Goal: Information Seeking & Learning: Learn about a topic

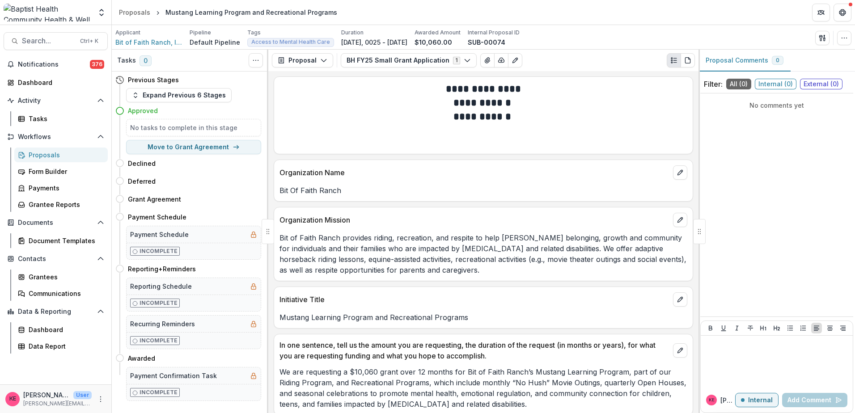
scroll to position [313, 0]
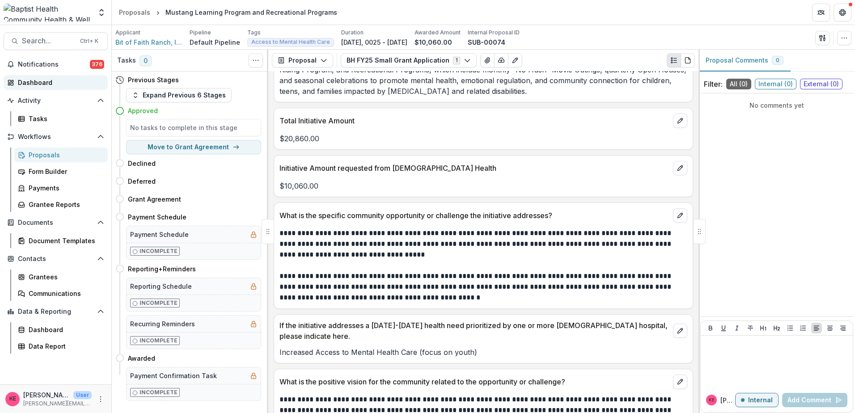
click at [40, 81] on div "Dashboard" at bounding box center [59, 82] width 83 height 9
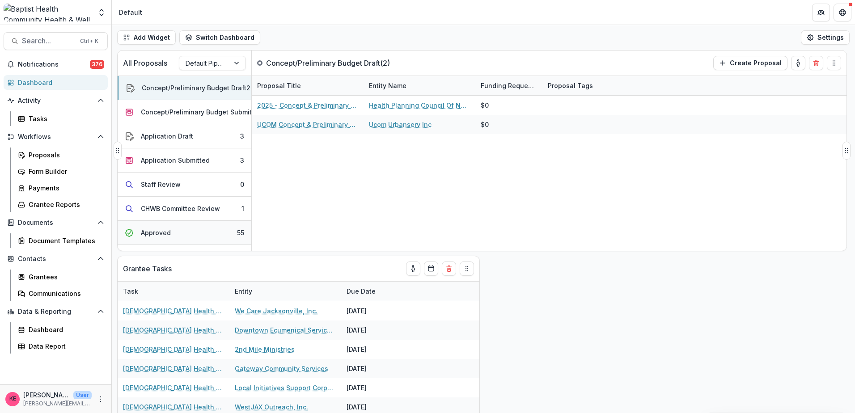
click at [209, 240] on button "Approved 55" at bounding box center [185, 233] width 134 height 24
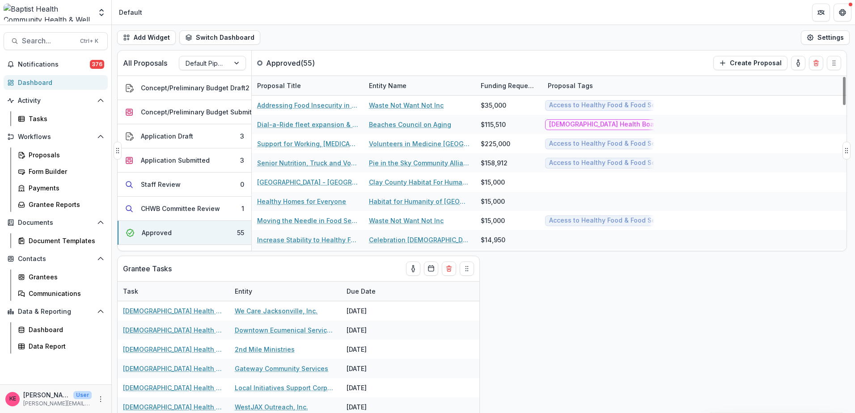
click at [406, 87] on div "Entity Name" at bounding box center [388, 85] width 48 height 9
click at [406, 122] on span "Sort Ascending" at bounding box center [405, 125] width 47 height 8
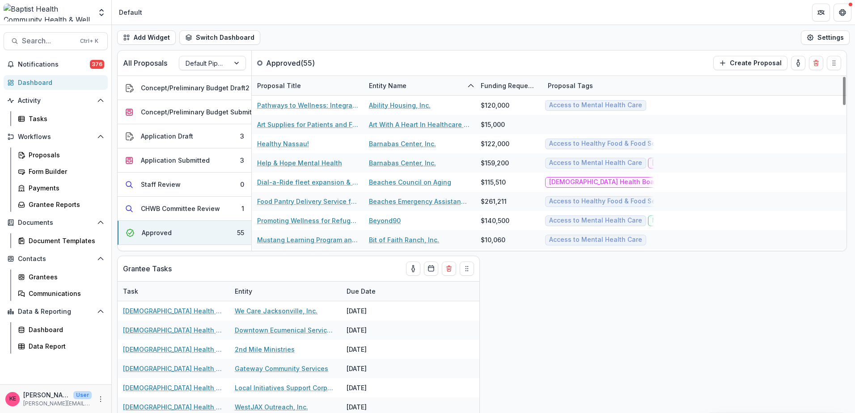
click at [605, 372] on div "All Proposals Default Pipeline Approved ( 55 ) Create Proposal Concept/Prelimin…" at bounding box center [483, 231] width 743 height 363
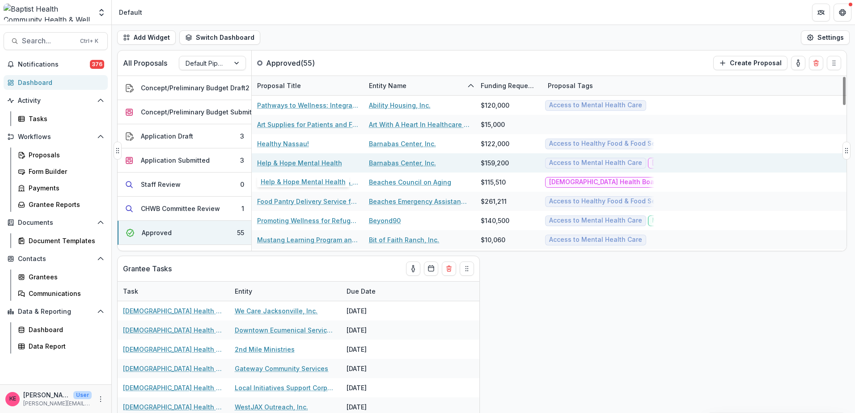
click at [328, 161] on link "Help & Hope Mental Health" at bounding box center [299, 162] width 85 height 9
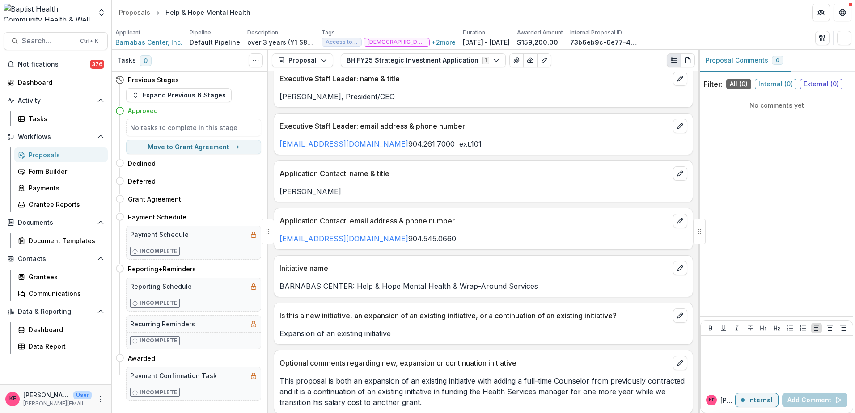
scroll to position [89, 0]
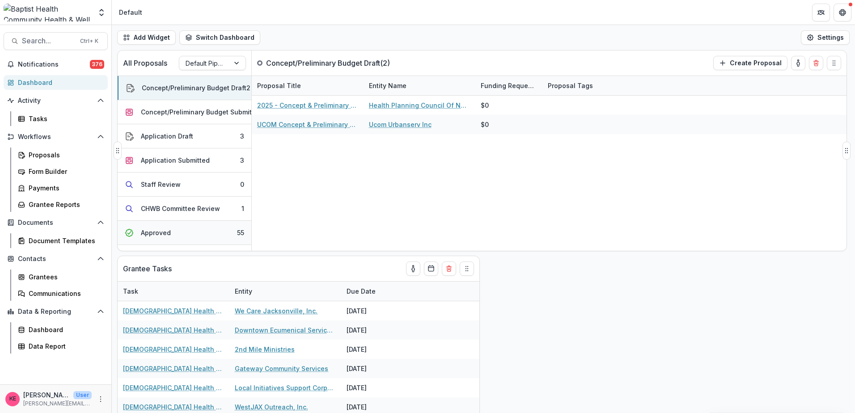
click at [204, 229] on button "Approved 55" at bounding box center [185, 233] width 134 height 24
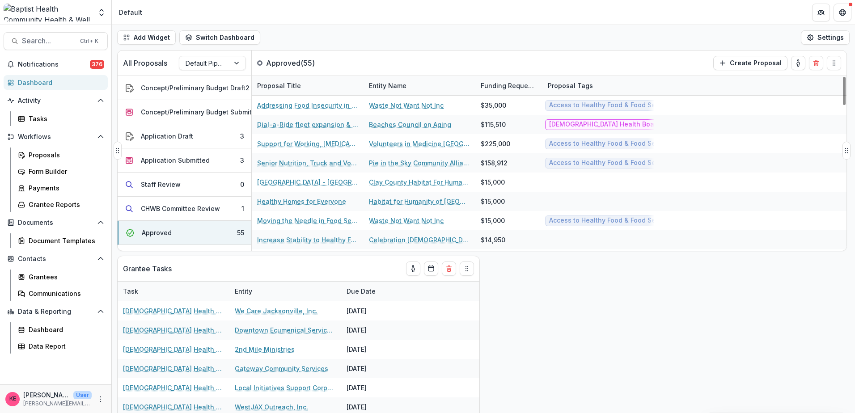
click at [397, 86] on div "Entity Name" at bounding box center [388, 85] width 48 height 9
click at [396, 125] on span "Sort Ascending" at bounding box center [405, 125] width 47 height 8
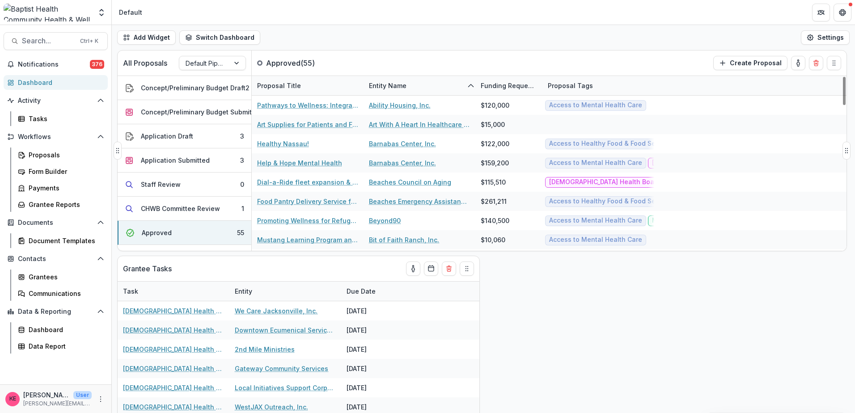
click at [514, 55] on div "All Proposals Default Pipeline Approved ( 55 ) Create Proposal" at bounding box center [464, 63] width 692 height 25
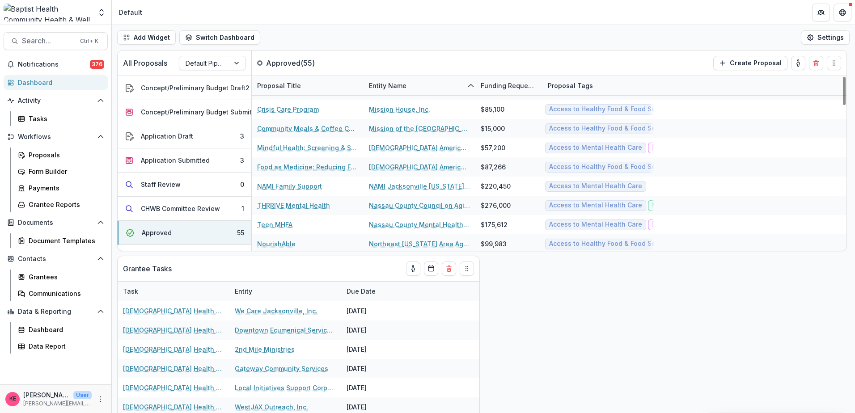
scroll to position [537, 0]
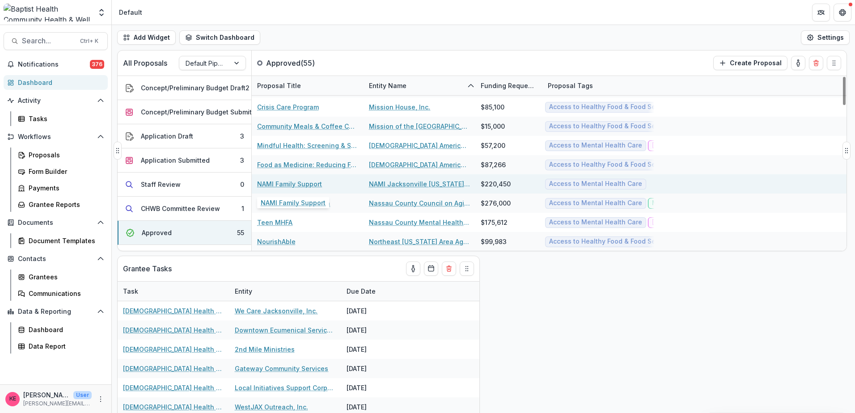
click at [294, 183] on link "NAMI Family Support" at bounding box center [289, 183] width 65 height 9
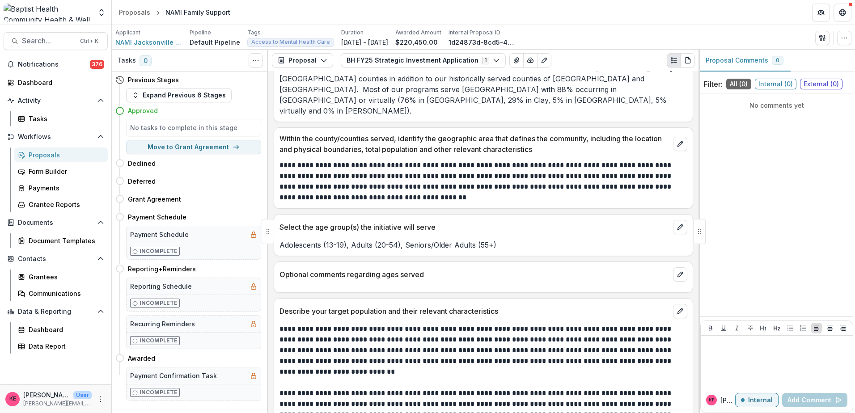
scroll to position [1566, 0]
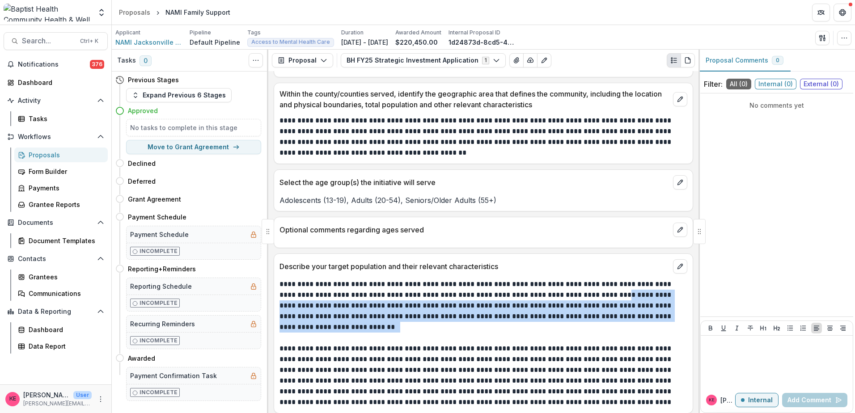
drag, startPoint x: 602, startPoint y: 239, endPoint x: 604, endPoint y: 267, distance: 28.3
click at [604, 279] on p "**********" at bounding box center [482, 306] width 405 height 54
drag, startPoint x: 604, startPoint y: 267, endPoint x: 638, endPoint y: 259, distance: 35.0
copy p "**********"
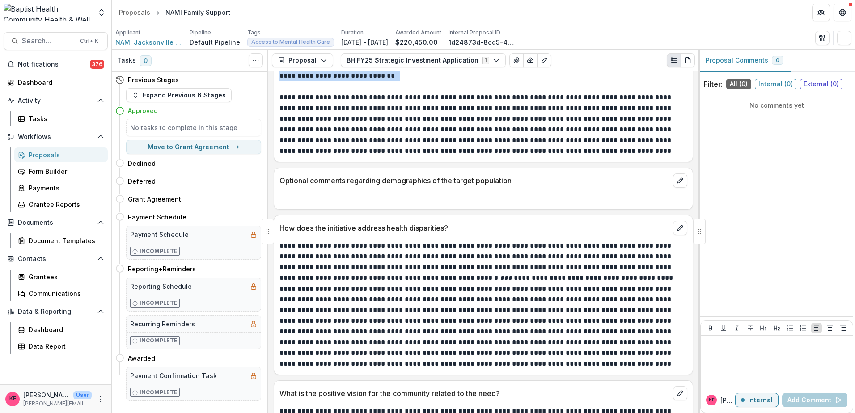
scroll to position [1834, 0]
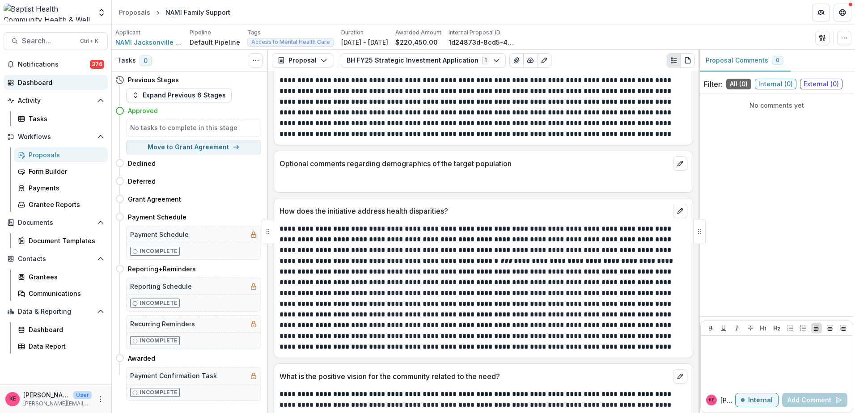
click at [32, 82] on div "Dashboard" at bounding box center [59, 82] width 83 height 9
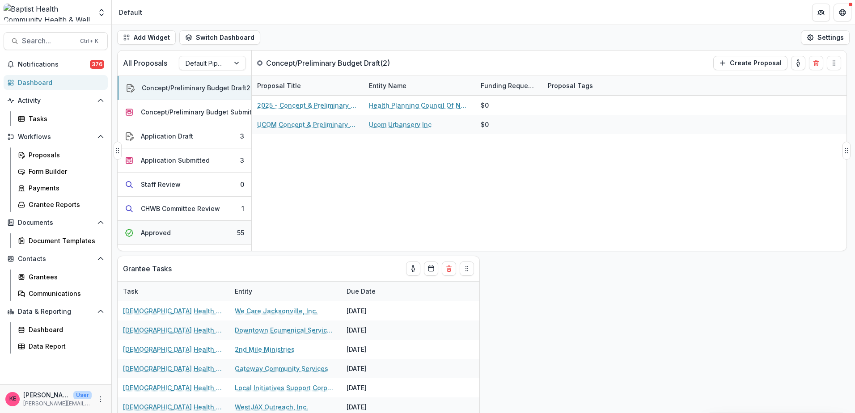
click at [197, 233] on button "Approved 55" at bounding box center [185, 233] width 134 height 24
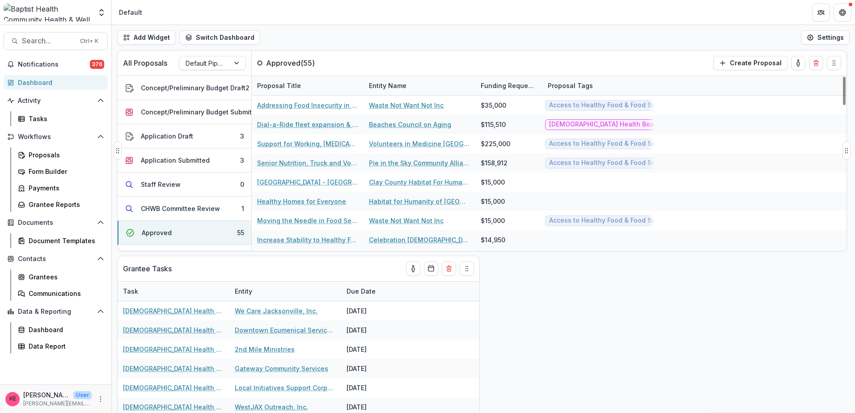
click at [396, 86] on div "Entity Name" at bounding box center [388, 85] width 48 height 9
click at [407, 127] on span "Sort Ascending" at bounding box center [405, 125] width 47 height 8
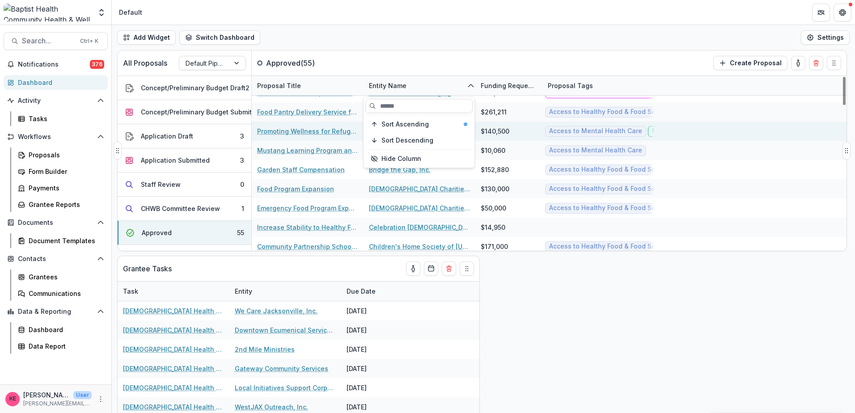
scroll to position [134, 0]
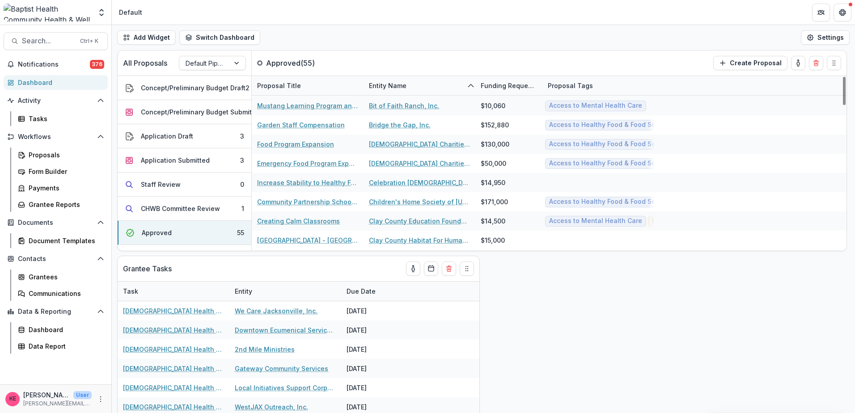
click at [547, 15] on header "Default" at bounding box center [483, 12] width 743 height 25
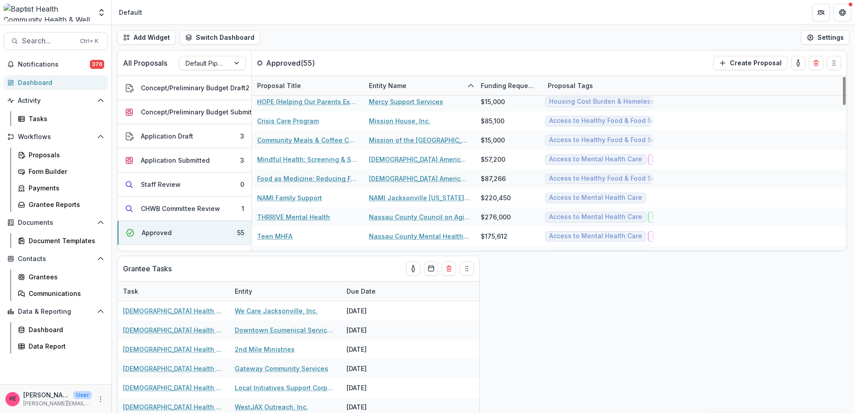
scroll to position [537, 0]
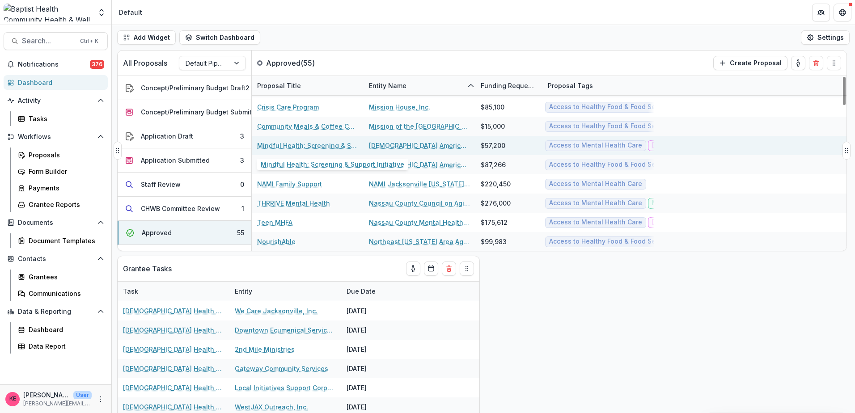
click at [308, 147] on link "Mindful Health: Screening & Support Initiative" at bounding box center [307, 145] width 101 height 9
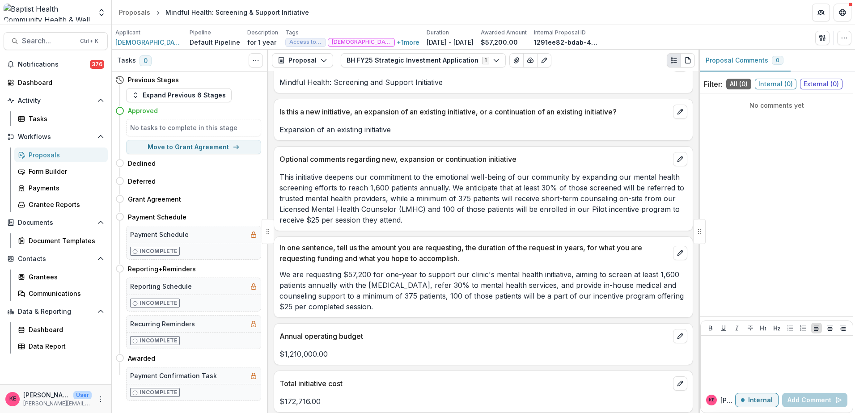
scroll to position [358, 0]
click at [28, 84] on div "Dashboard" at bounding box center [59, 82] width 83 height 9
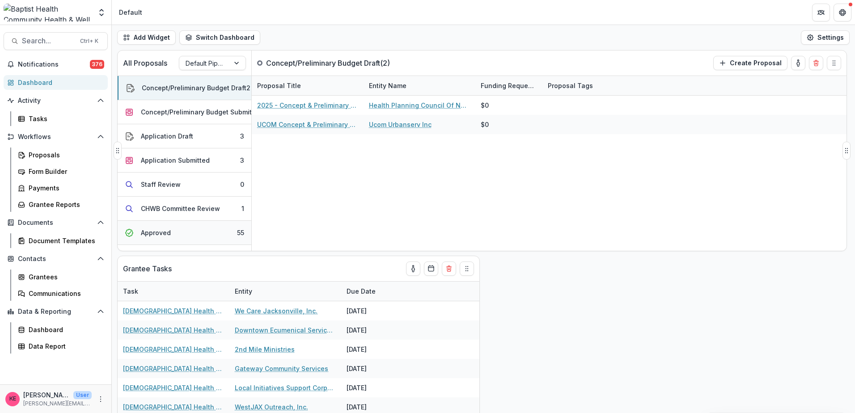
click at [208, 231] on button "Approved 55" at bounding box center [185, 233] width 134 height 24
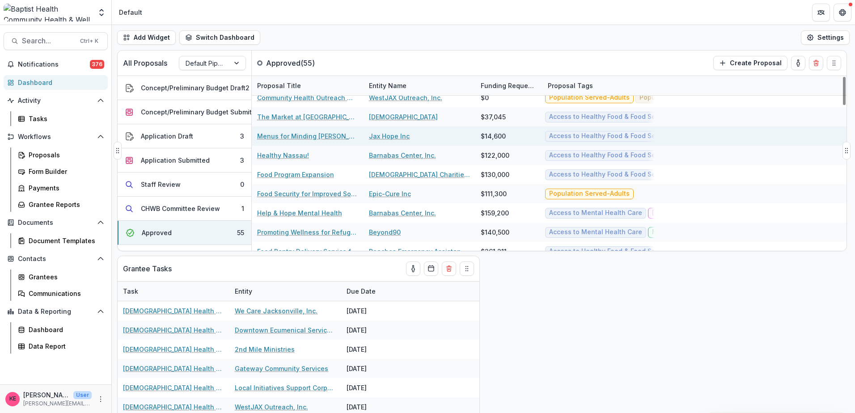
scroll to position [716, 0]
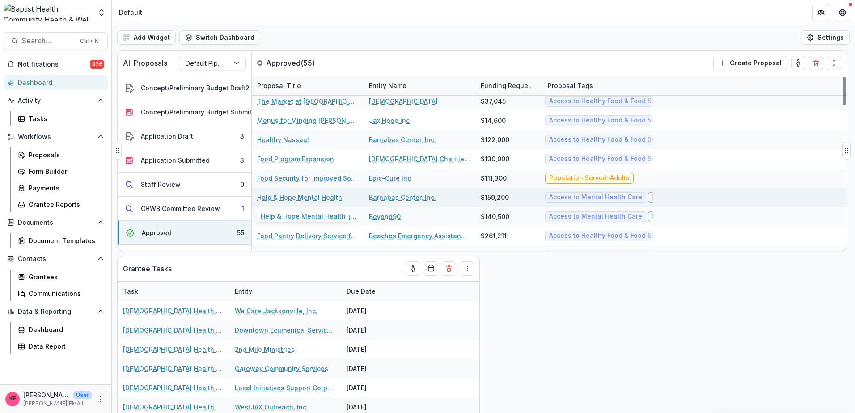
click at [320, 197] on link "Help & Hope Mental Health" at bounding box center [299, 197] width 85 height 9
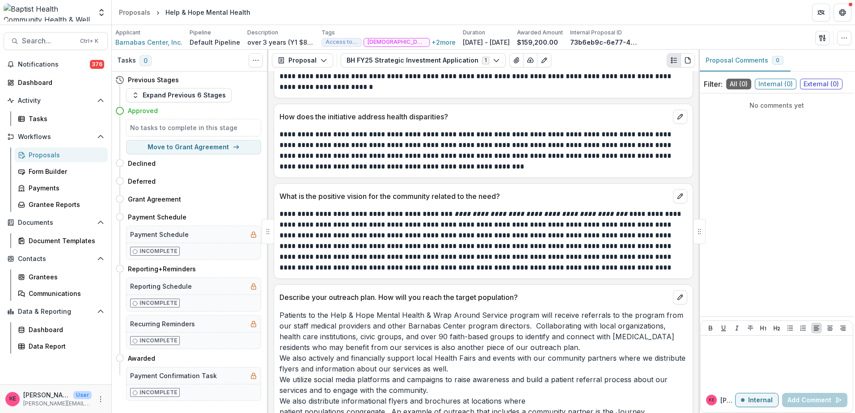
scroll to position [1789, 0]
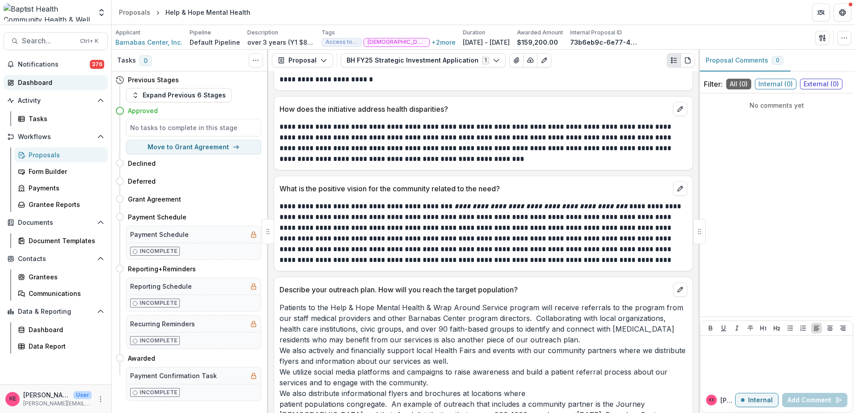
click at [47, 83] on div "Dashboard" at bounding box center [59, 82] width 83 height 9
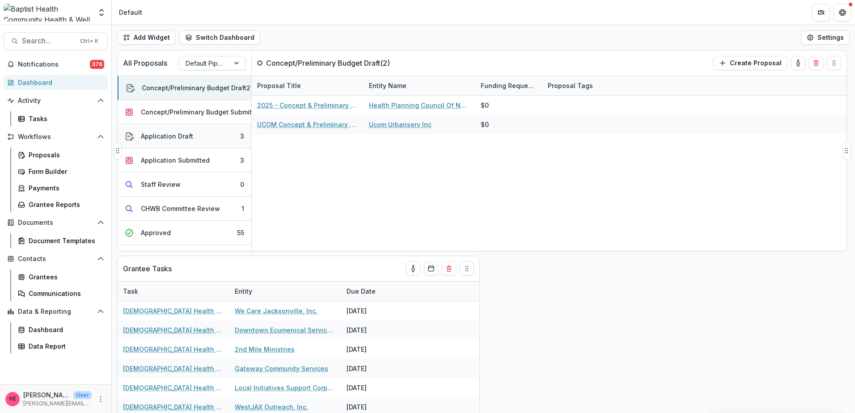
click at [157, 136] on div "Application Draft" at bounding box center [167, 136] width 52 height 9
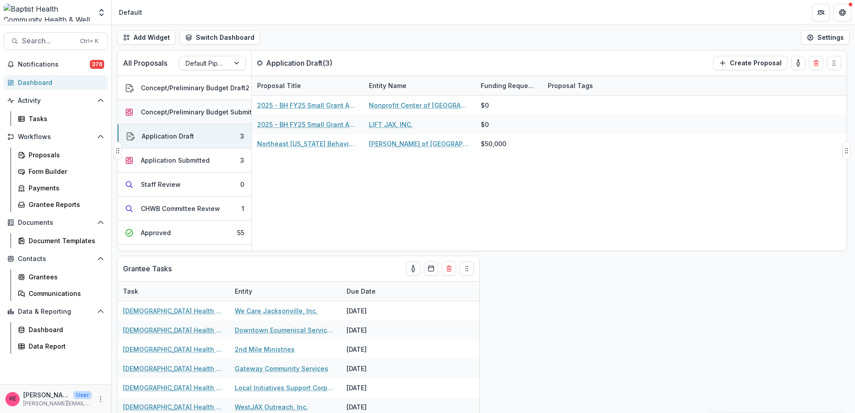
click at [168, 110] on div "Concept/Preliminary Budget Submitted" at bounding box center [201, 111] width 121 height 9
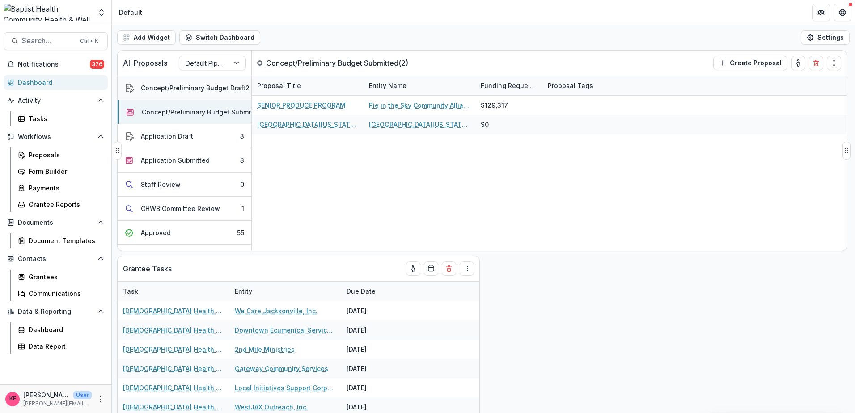
click at [172, 87] on div "Concept/Preliminary Budget Draft" at bounding box center [193, 87] width 105 height 9
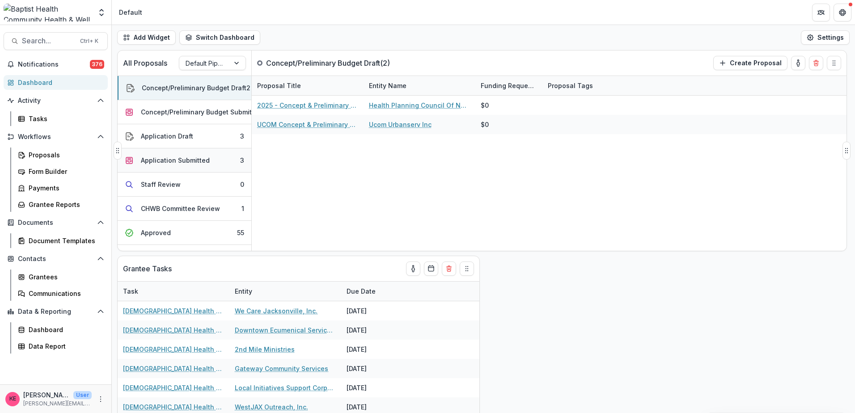
click at [171, 161] on div "Application Submitted" at bounding box center [175, 160] width 69 height 9
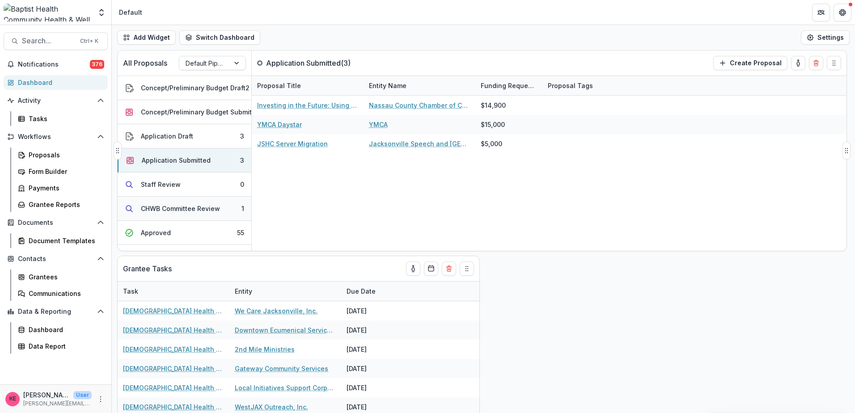
click at [194, 205] on div "CHWB Committee Review" at bounding box center [180, 208] width 79 height 9
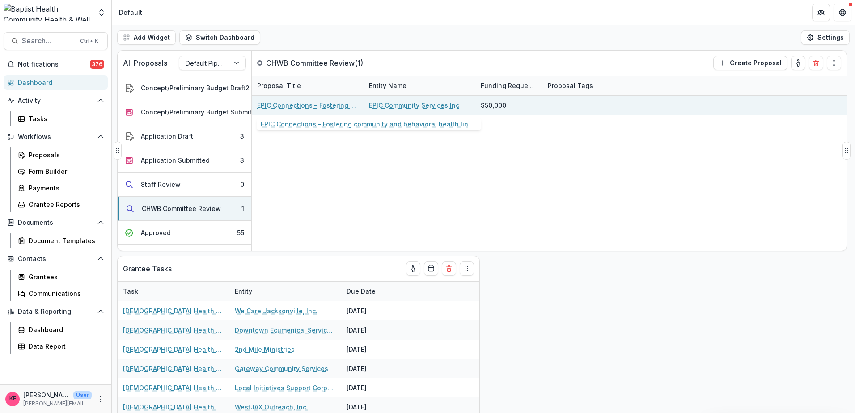
click at [357, 106] on link "EPIC Connections – Fostering community and behavioral health linkages" at bounding box center [307, 105] width 101 height 9
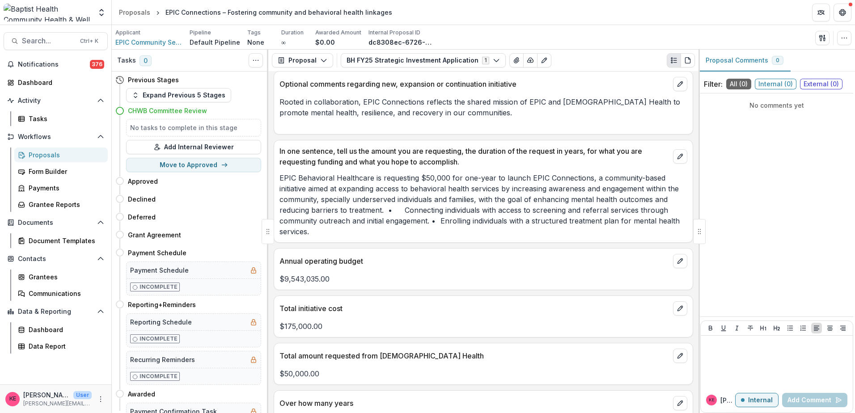
scroll to position [447, 0]
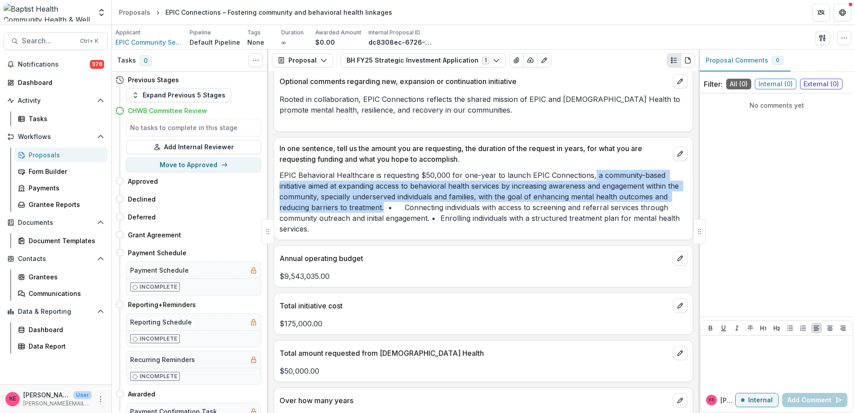
drag, startPoint x: 590, startPoint y: 174, endPoint x: 382, endPoint y: 204, distance: 209.6
click at [382, 204] on p "EPIC Behavioral Healthcare is requesting $50,000 for one-year to launch EPIC Co…" at bounding box center [484, 202] width 408 height 64
drag, startPoint x: 382, startPoint y: 204, endPoint x: 366, endPoint y: 199, distance: 16.8
copy p "a community-based initiative aimed at expanding access to behavioral health ser…"
click at [19, 82] on div "Dashboard" at bounding box center [59, 82] width 83 height 9
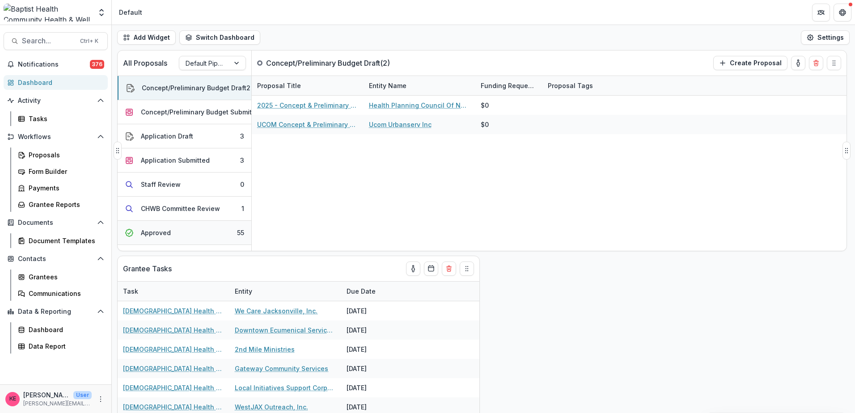
click at [180, 227] on button "Approved 55" at bounding box center [185, 233] width 134 height 24
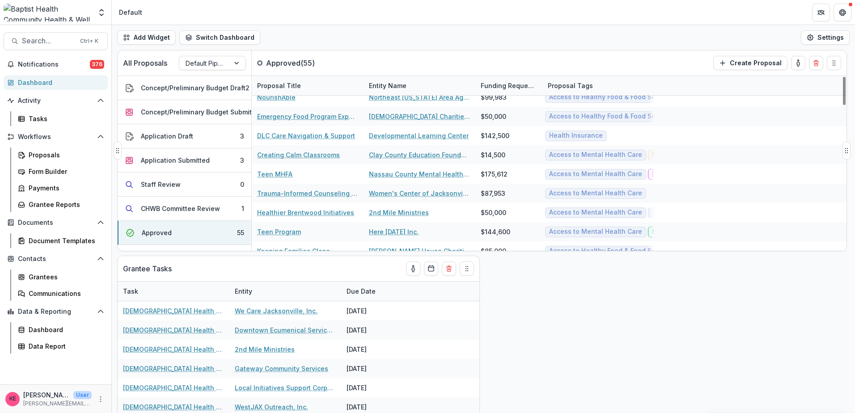
scroll to position [447, 0]
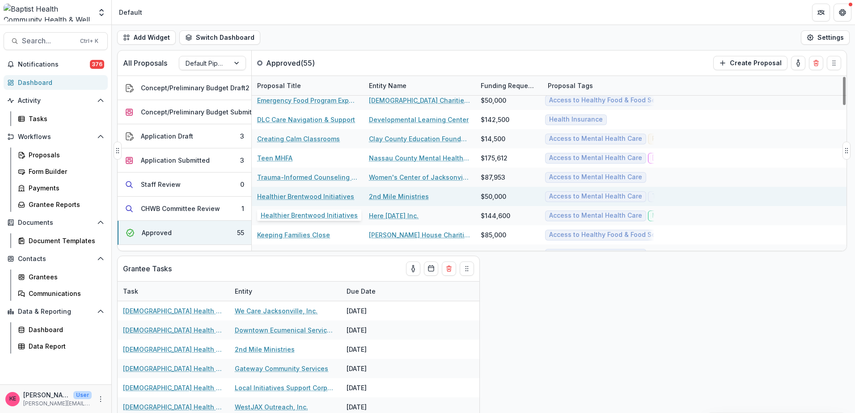
click at [329, 193] on link "Healthier Brentwood Initiatives" at bounding box center [305, 196] width 97 height 9
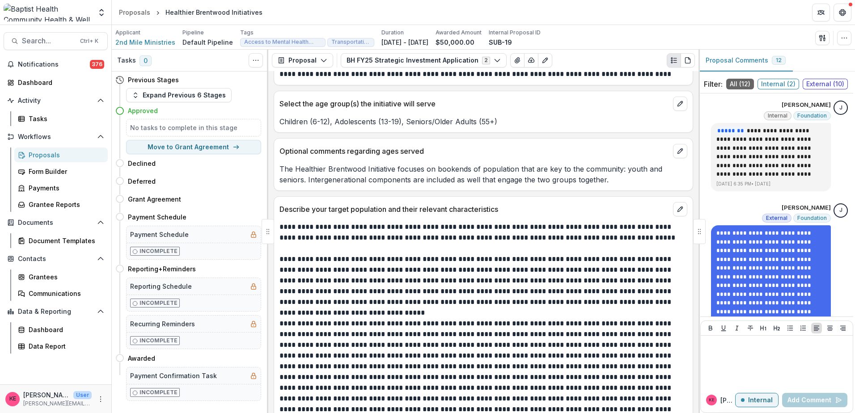
scroll to position [1566, 0]
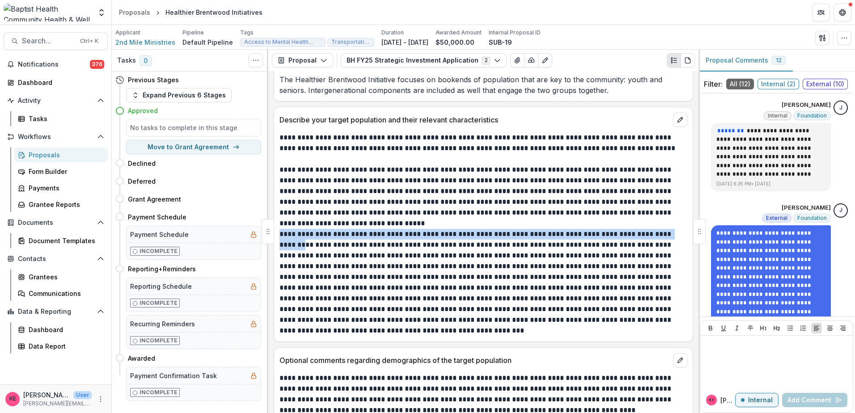
drag, startPoint x: 280, startPoint y: 216, endPoint x: 677, endPoint y: 221, distance: 396.8
click at [677, 229] on p at bounding box center [482, 282] width 405 height 107
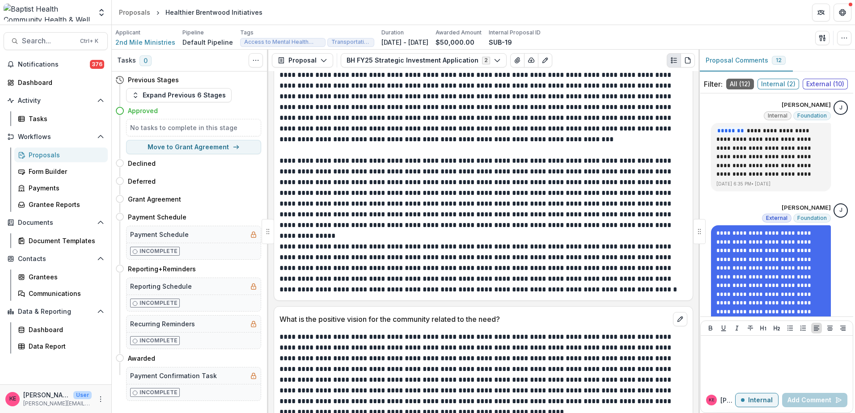
scroll to position [2147, 0]
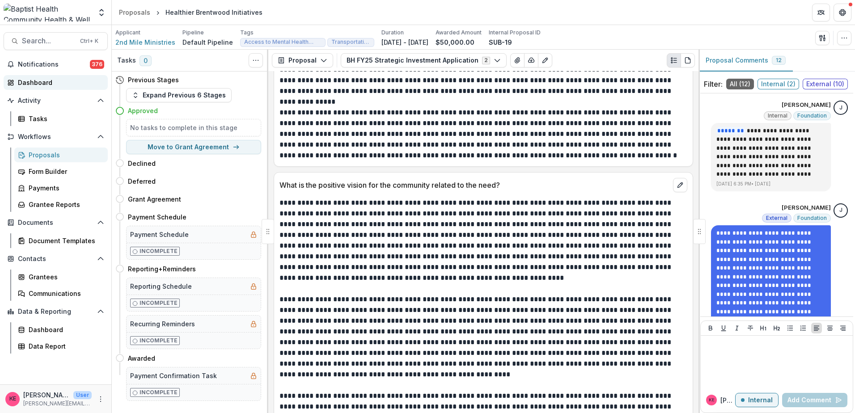
click at [48, 81] on div "Dashboard" at bounding box center [59, 82] width 83 height 9
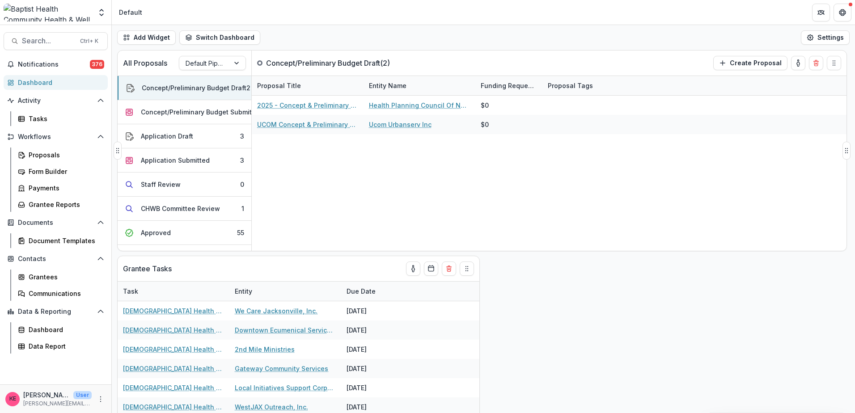
drag, startPoint x: 210, startPoint y: 229, endPoint x: 251, endPoint y: 228, distance: 41.2
click at [210, 229] on button "Approved 55" at bounding box center [185, 233] width 134 height 24
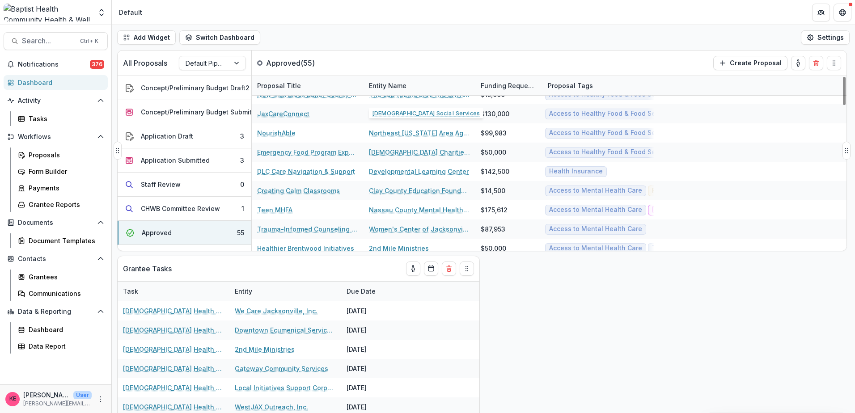
scroll to position [403, 0]
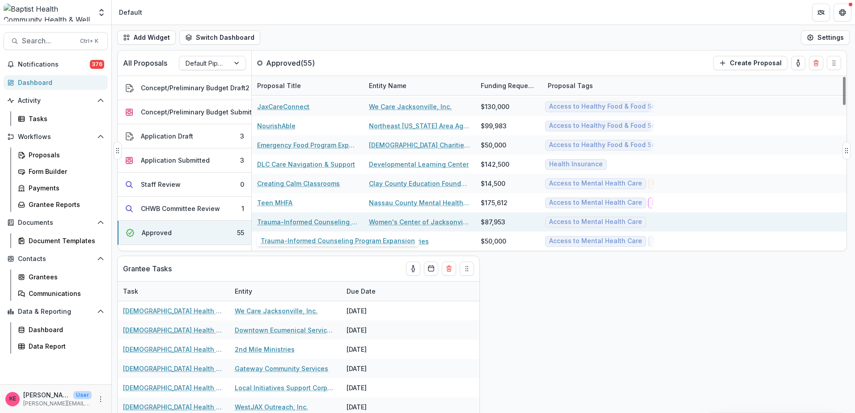
click at [325, 222] on link "Trauma-Informed Counseling Program Expansion" at bounding box center [307, 221] width 101 height 9
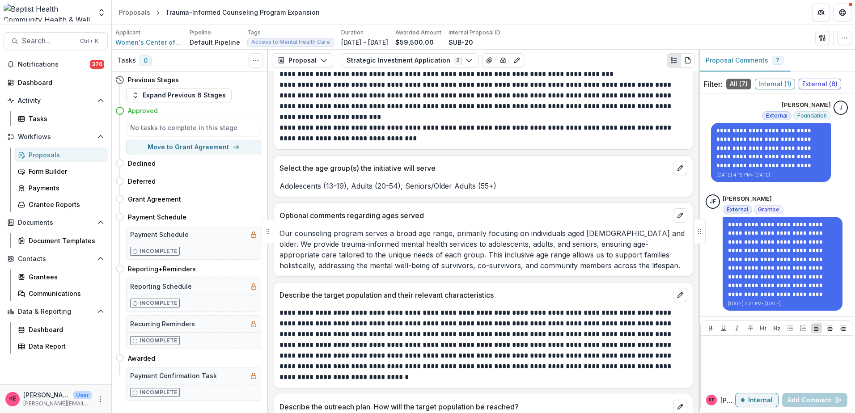
scroll to position [1566, 0]
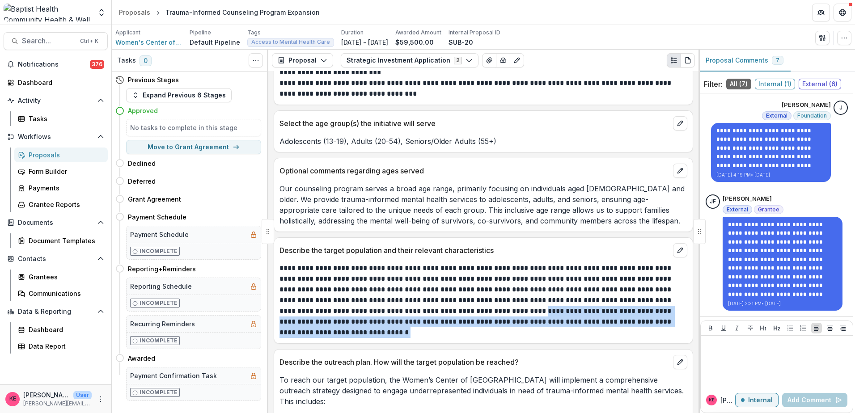
drag, startPoint x: 482, startPoint y: 294, endPoint x: 484, endPoint y: 313, distance: 19.4
click at [484, 313] on p "**********" at bounding box center [482, 300] width 405 height 75
copy p "**********"
